Goal: Transaction & Acquisition: Purchase product/service

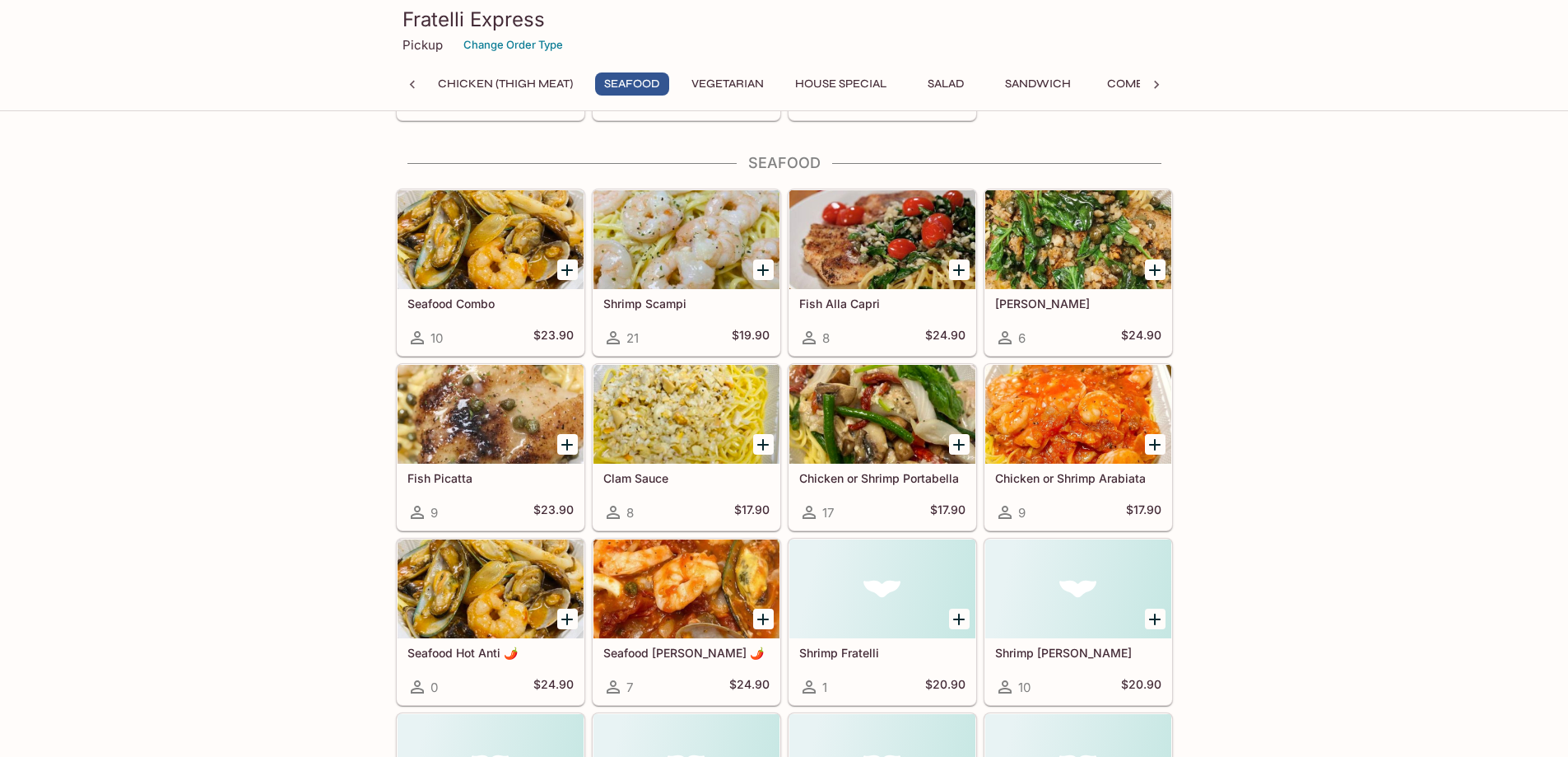
scroll to position [741, 0]
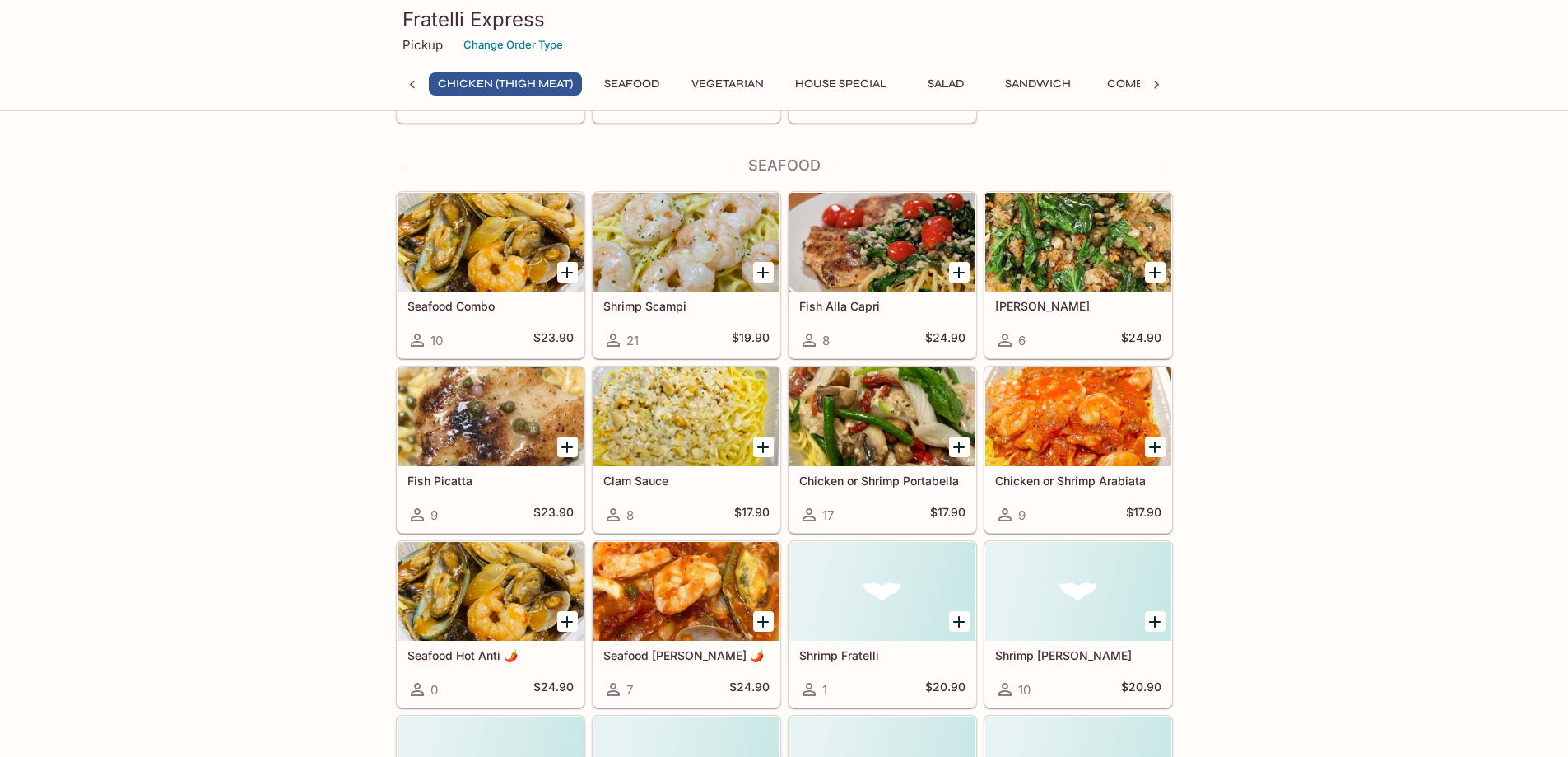
click at [828, 496] on div "Chicken or Shrimp Portabella 17 $17.90" at bounding box center [882, 499] width 186 height 66
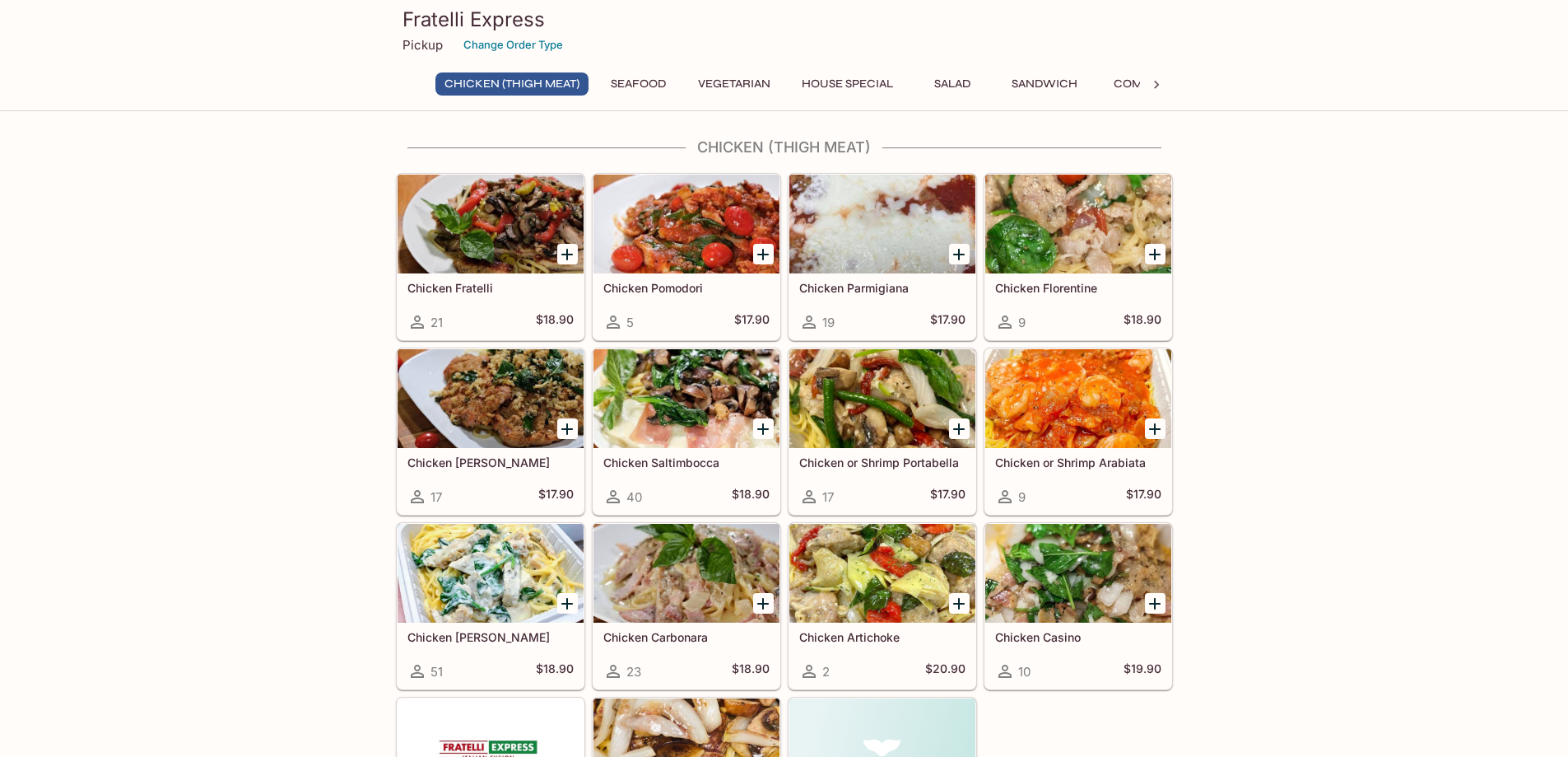
click at [854, 425] on div at bounding box center [882, 399] width 186 height 99
click at [1032, 571] on div at bounding box center [1078, 573] width 186 height 99
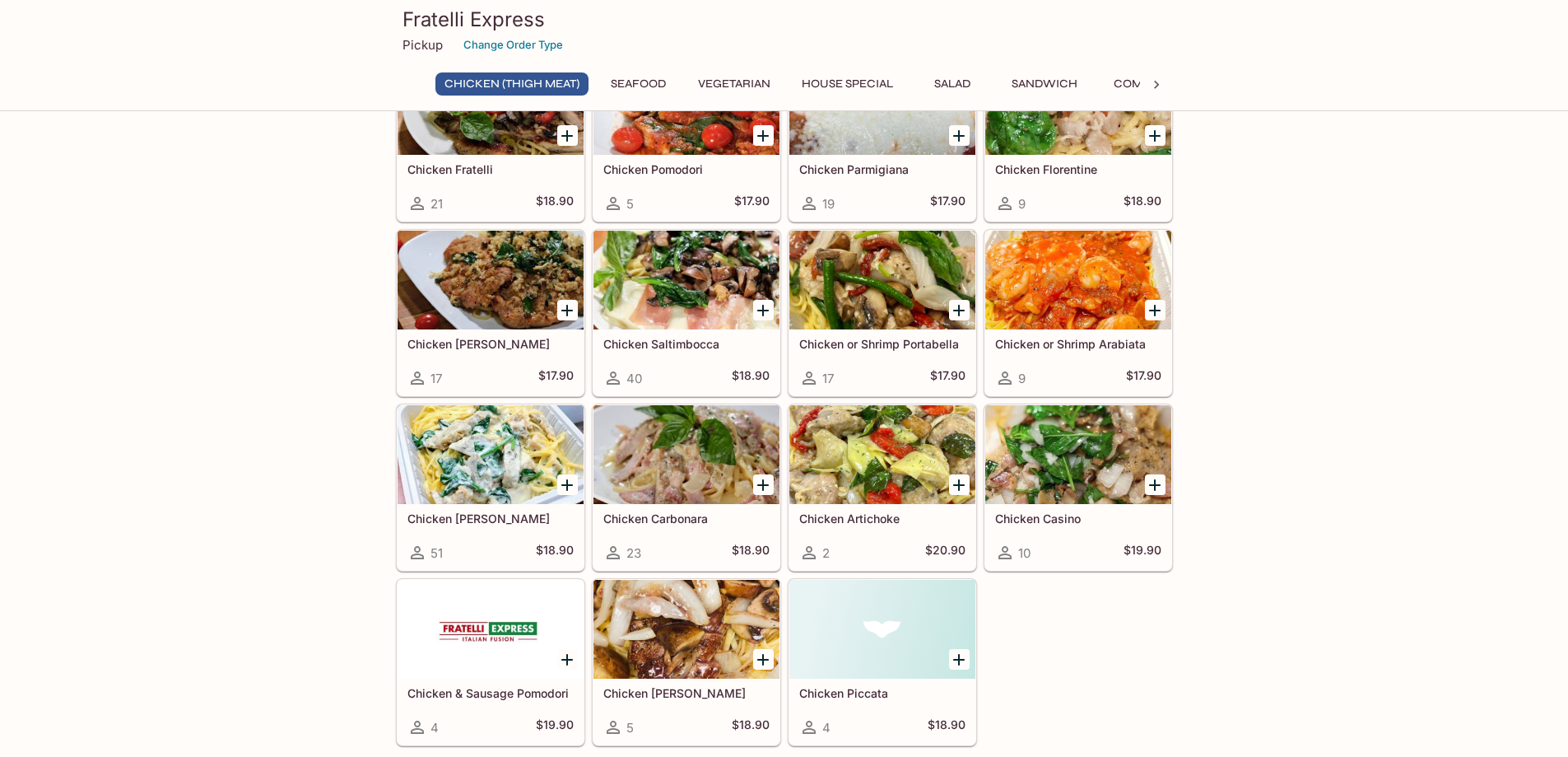
scroll to position [165, 0]
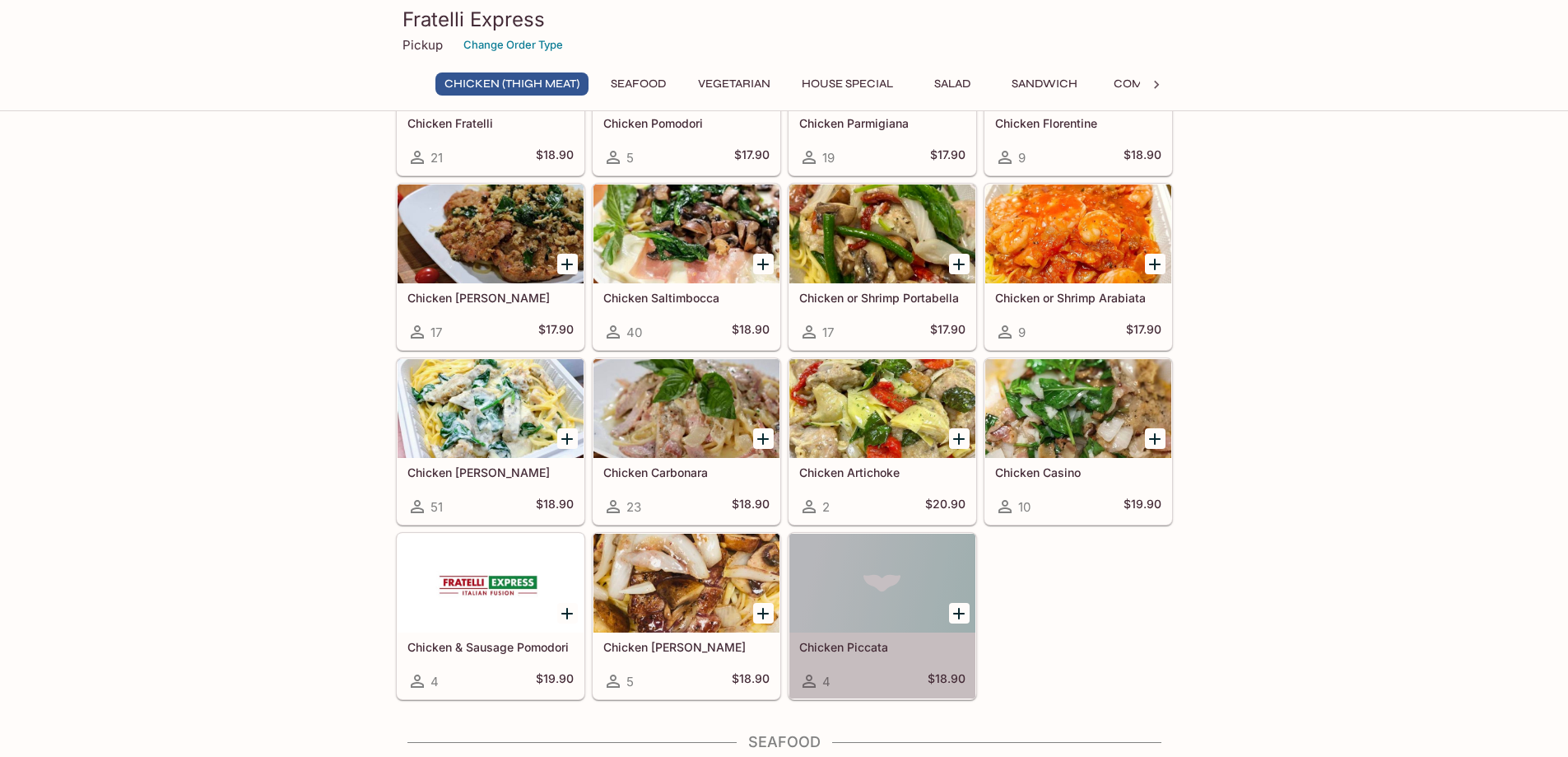
click at [851, 602] on div at bounding box center [882, 583] width 186 height 99
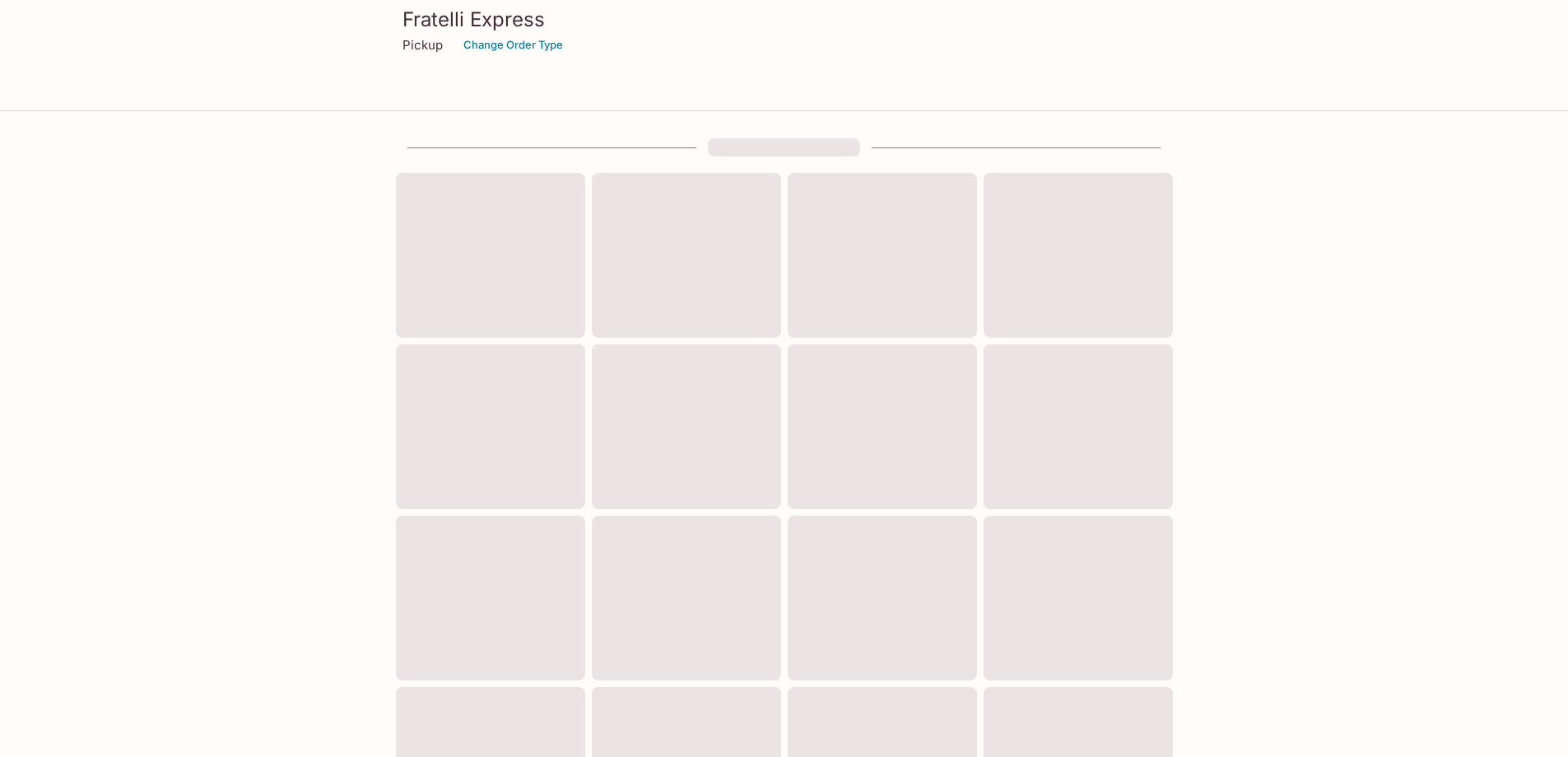
scroll to position [165, 0]
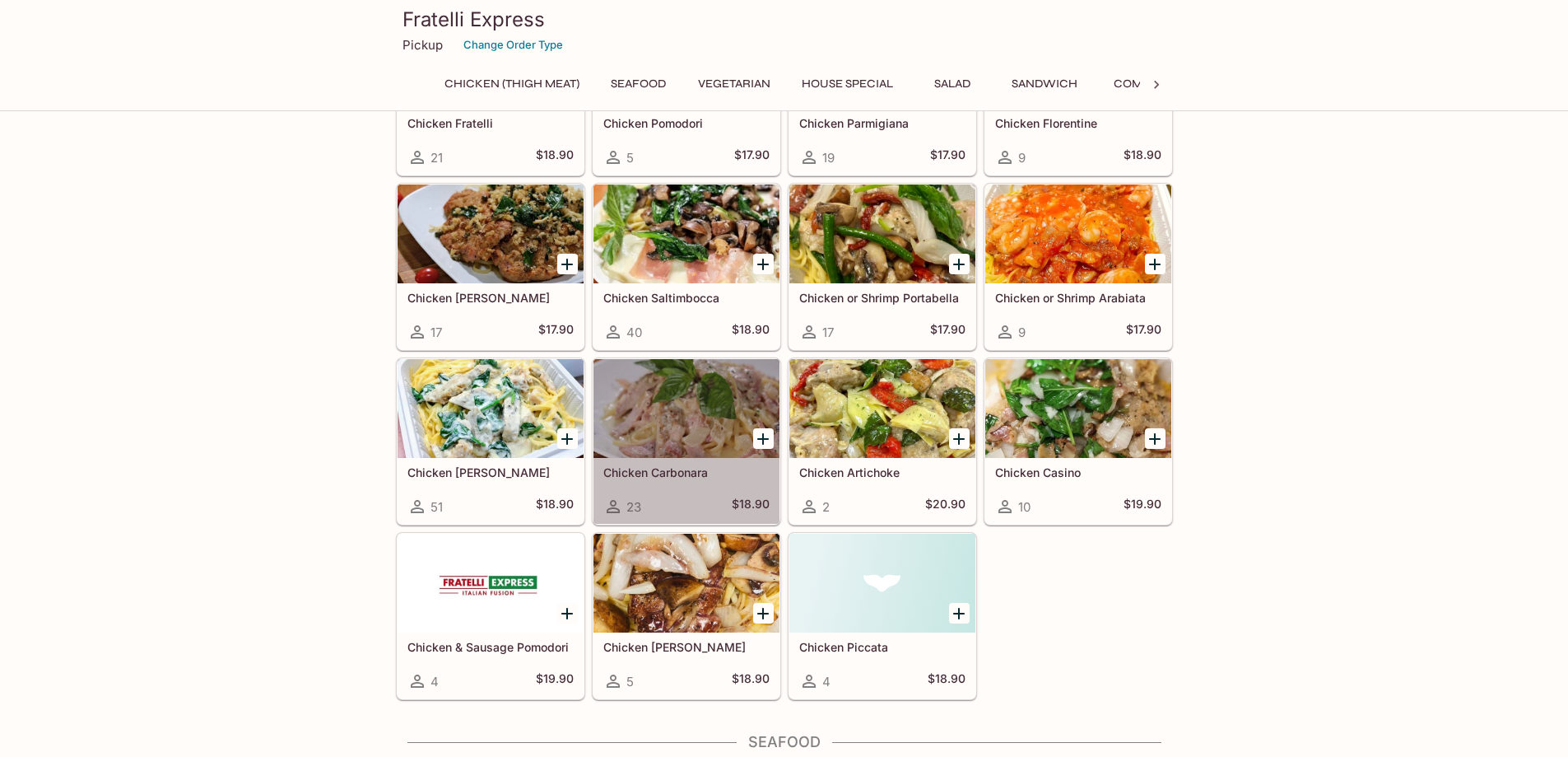
click at [676, 409] on div at bounding box center [686, 408] width 186 height 99
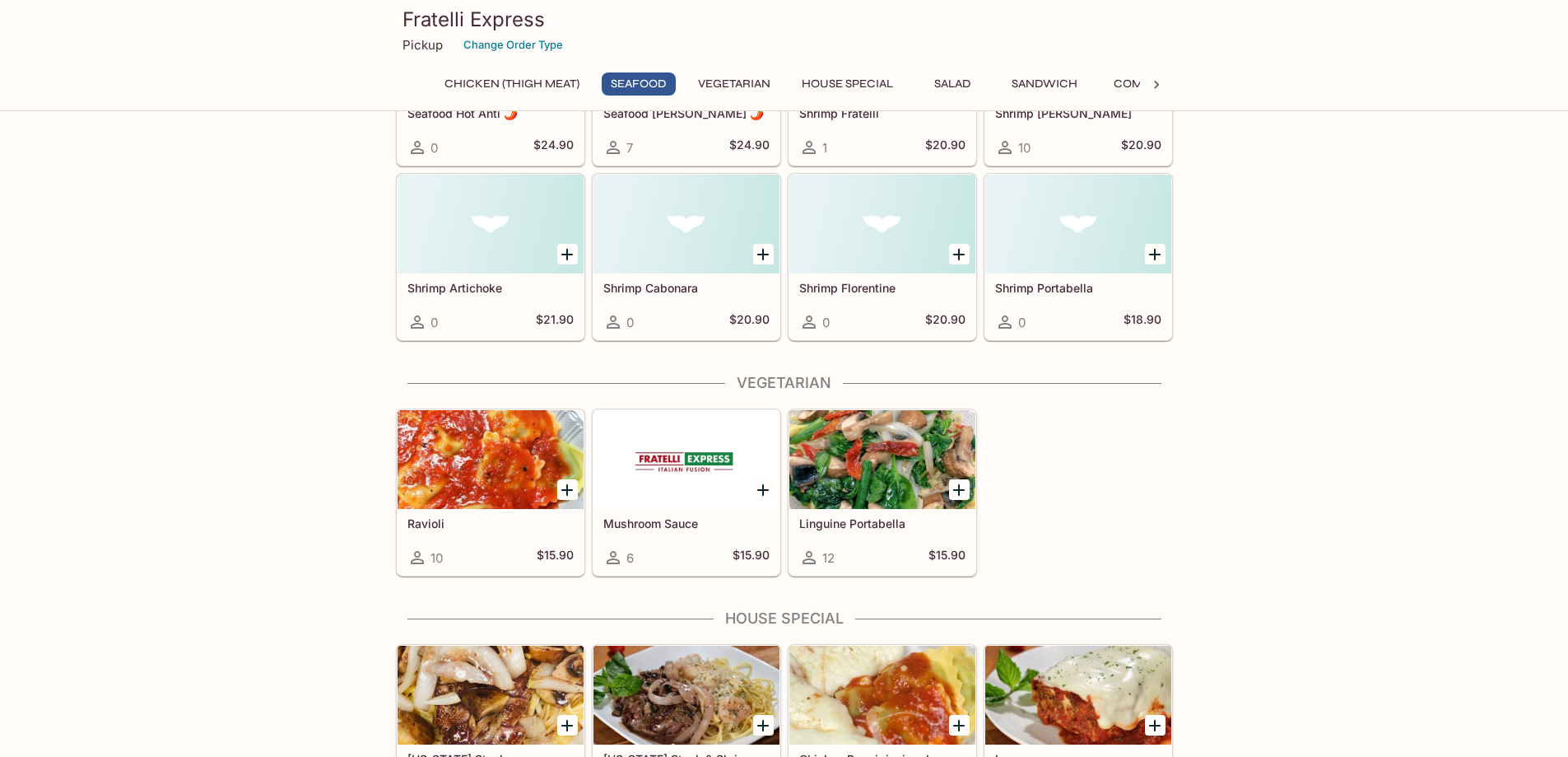
scroll to position [1318, 0]
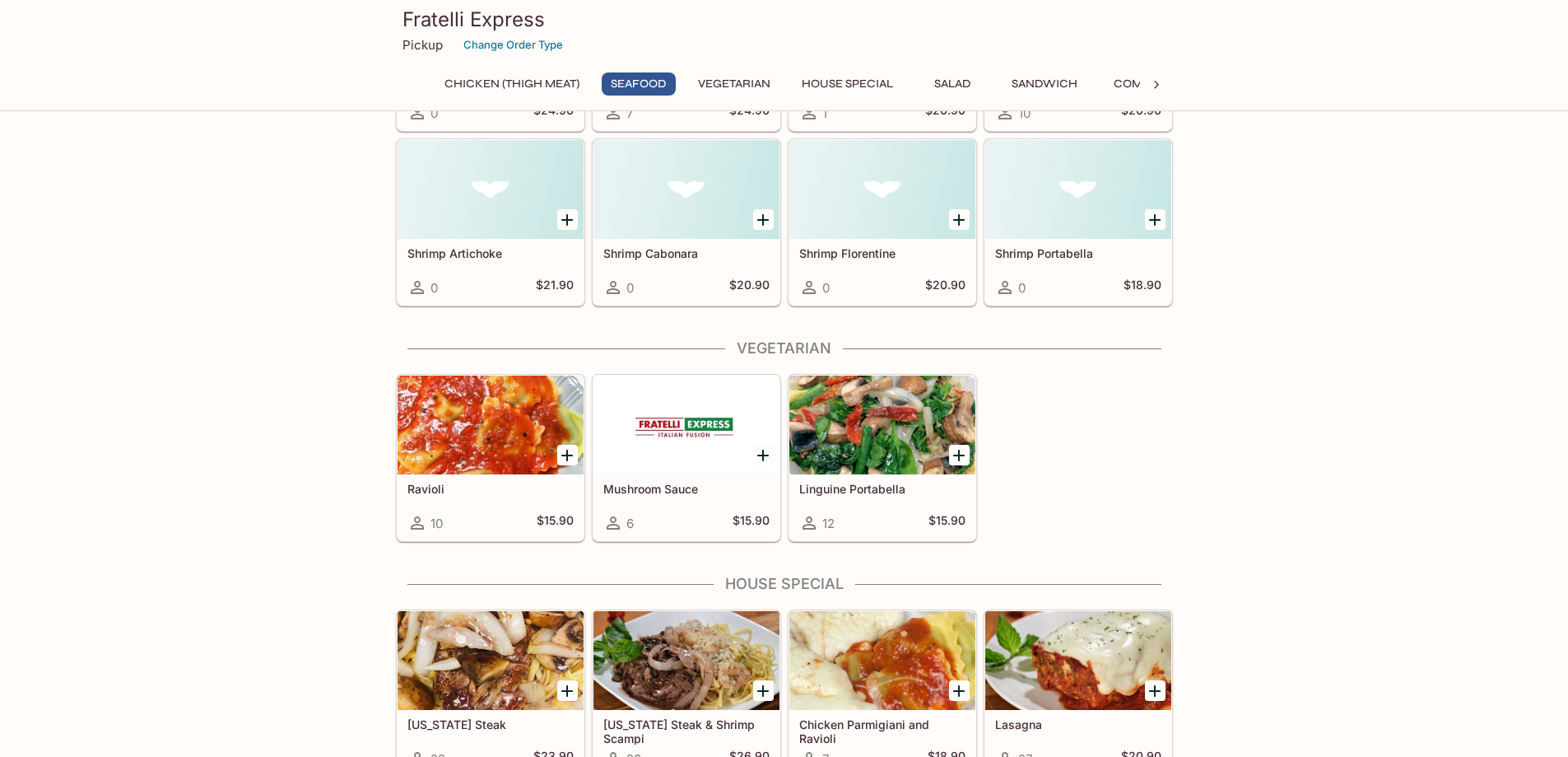
click at [670, 427] on div at bounding box center [686, 425] width 186 height 99
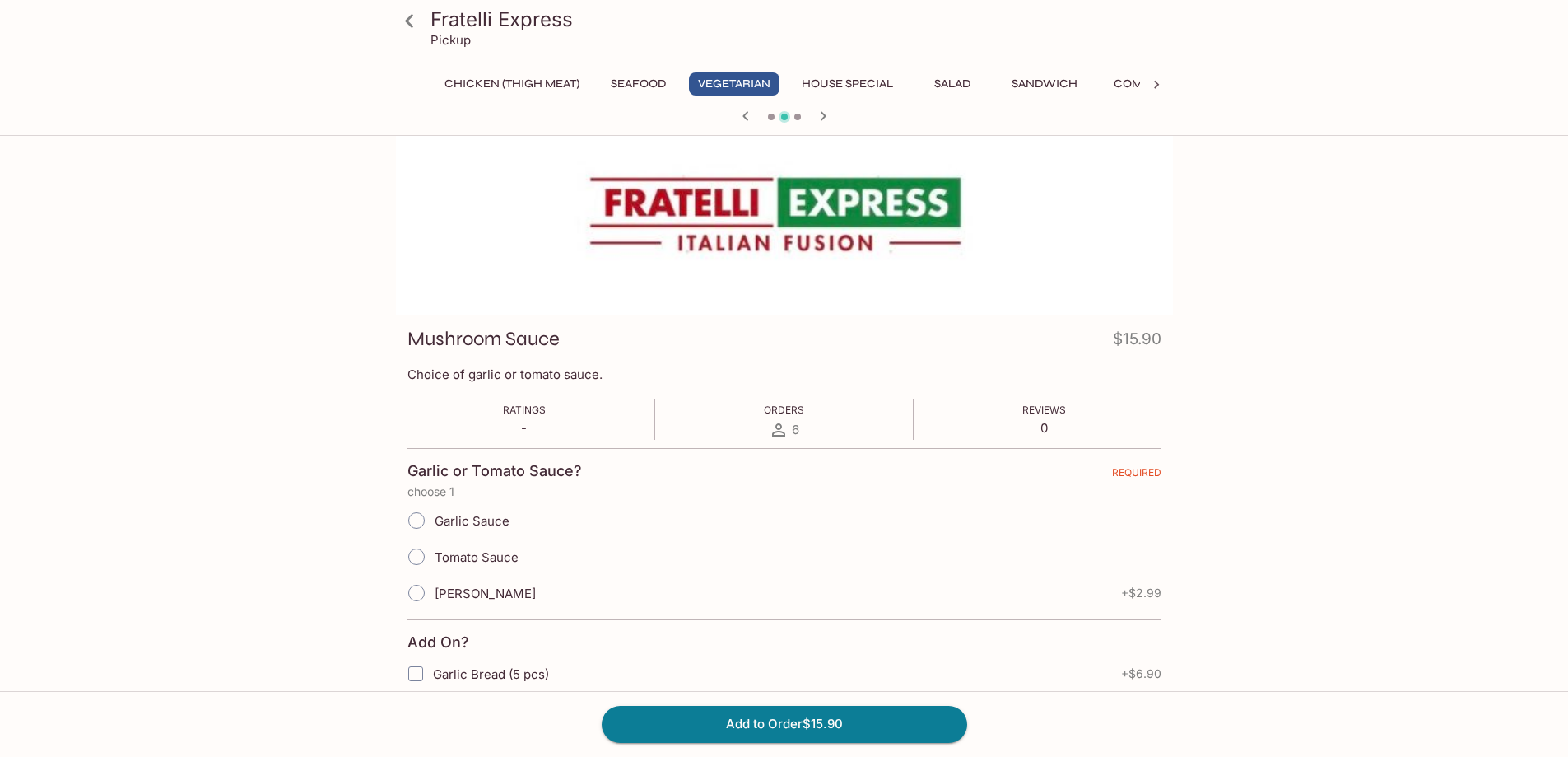
scroll to position [83, 0]
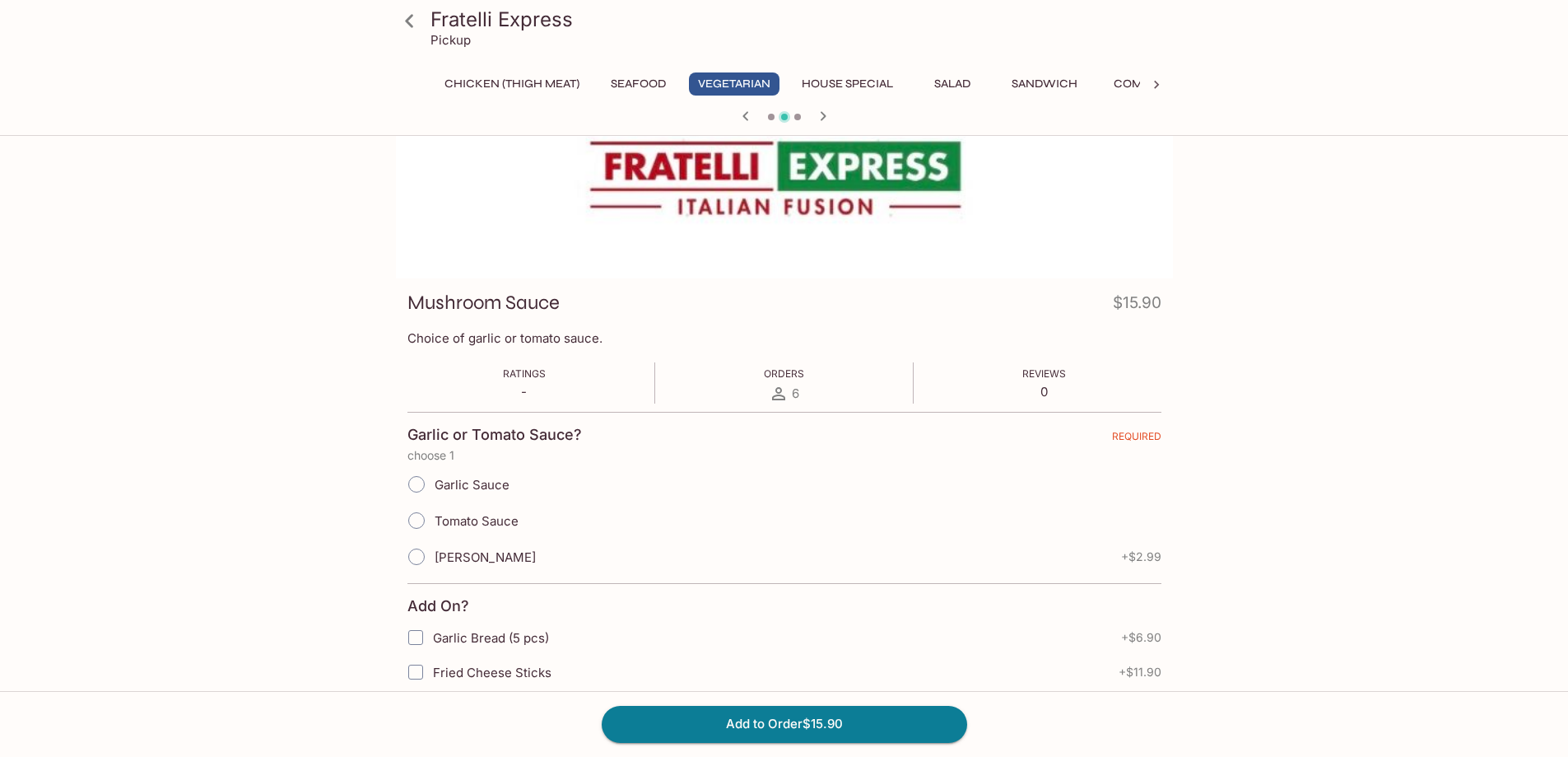
scroll to position [437, 0]
